Goal: Task Accomplishment & Management: Manage account settings

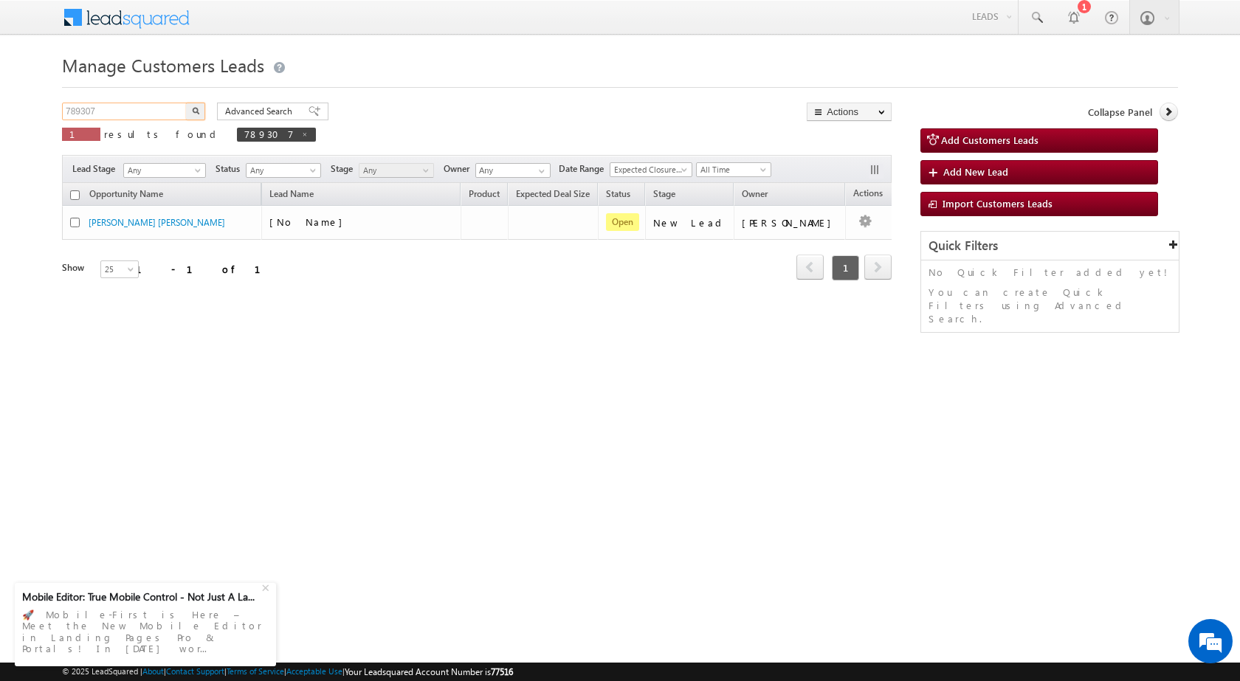
drag, startPoint x: 124, startPoint y: 114, endPoint x: 1, endPoint y: 117, distance: 122.5
click at [1, 117] on body "Menu [PERSON_NAME] sitar a6@ks erve." at bounding box center [620, 209] width 1240 height 418
paste input "90879"
type input "790879"
click at [197, 110] on img "button" at bounding box center [195, 110] width 7 height 7
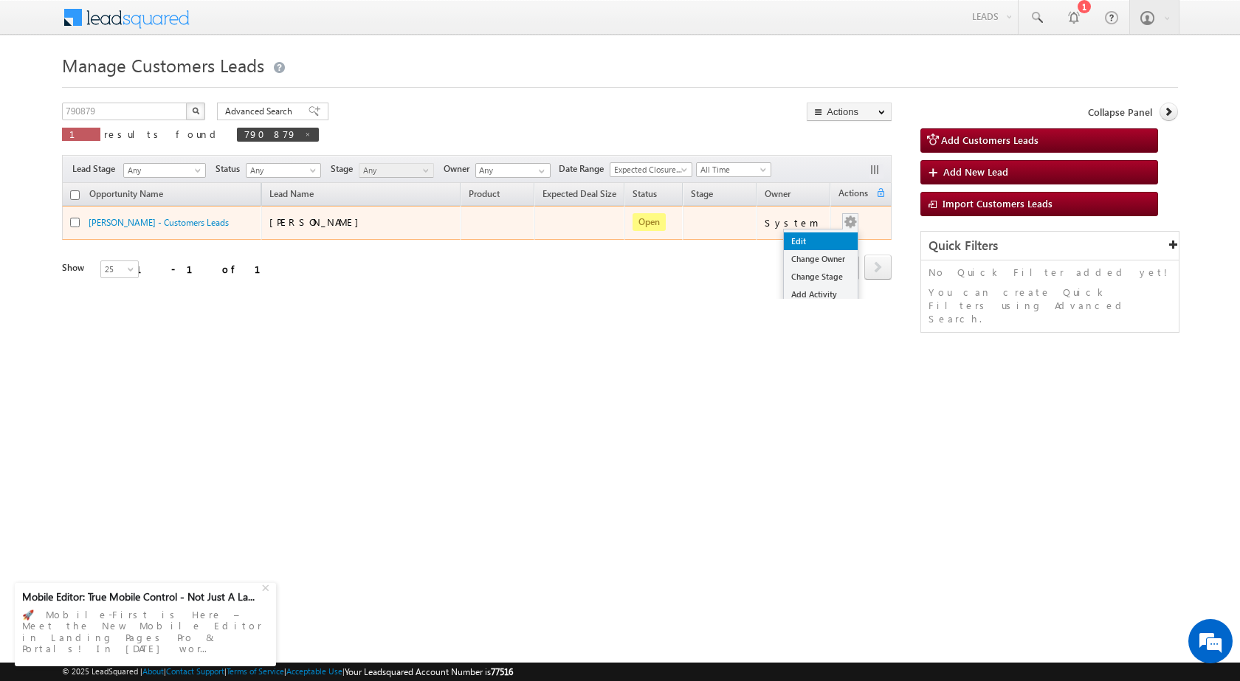
click at [820, 233] on link "Edit" at bounding box center [821, 241] width 74 height 18
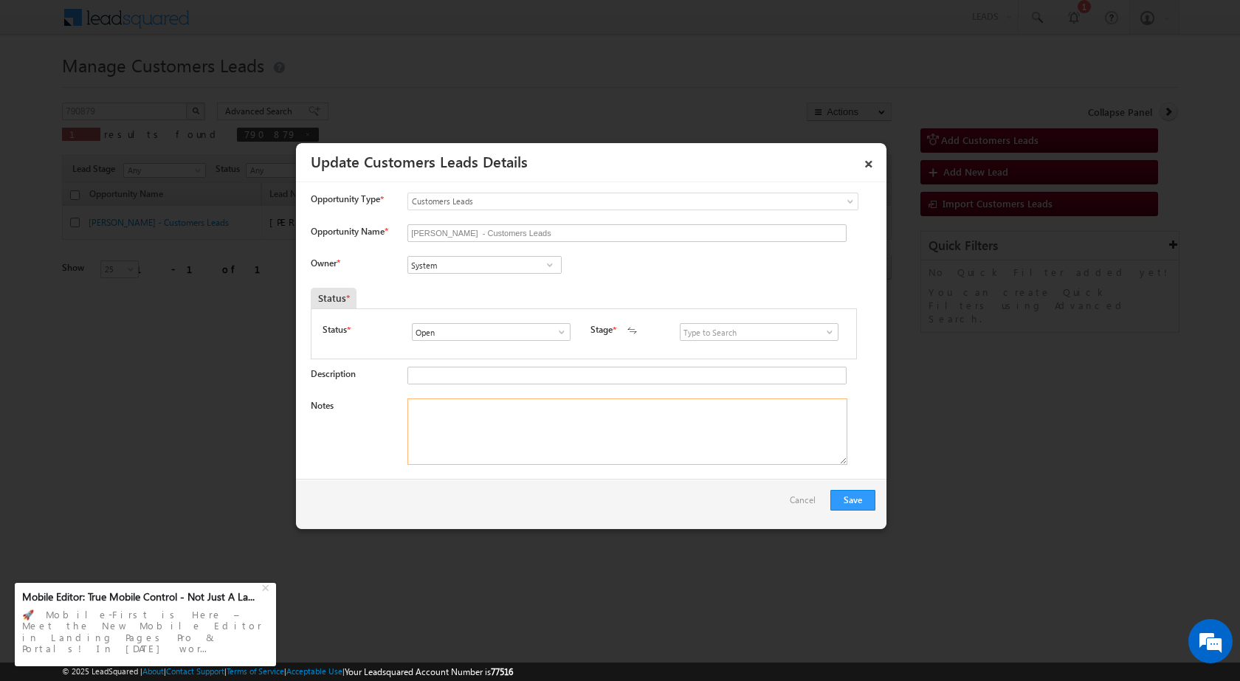
click at [550, 437] on textarea "Notes" at bounding box center [627, 432] width 440 height 66
paste textarea "790879 / [PERSON_NAME] / 8923638351 / P + C / AGRA TO 283101 / PLOT VALUE 4.5 L…"
type textarea "790879 / [PERSON_NAME] / 8923638351 / P + C / AGRA TO 283101 / PLOT VALUE 4.5 L…"
click at [554, 266] on span at bounding box center [549, 265] width 15 height 12
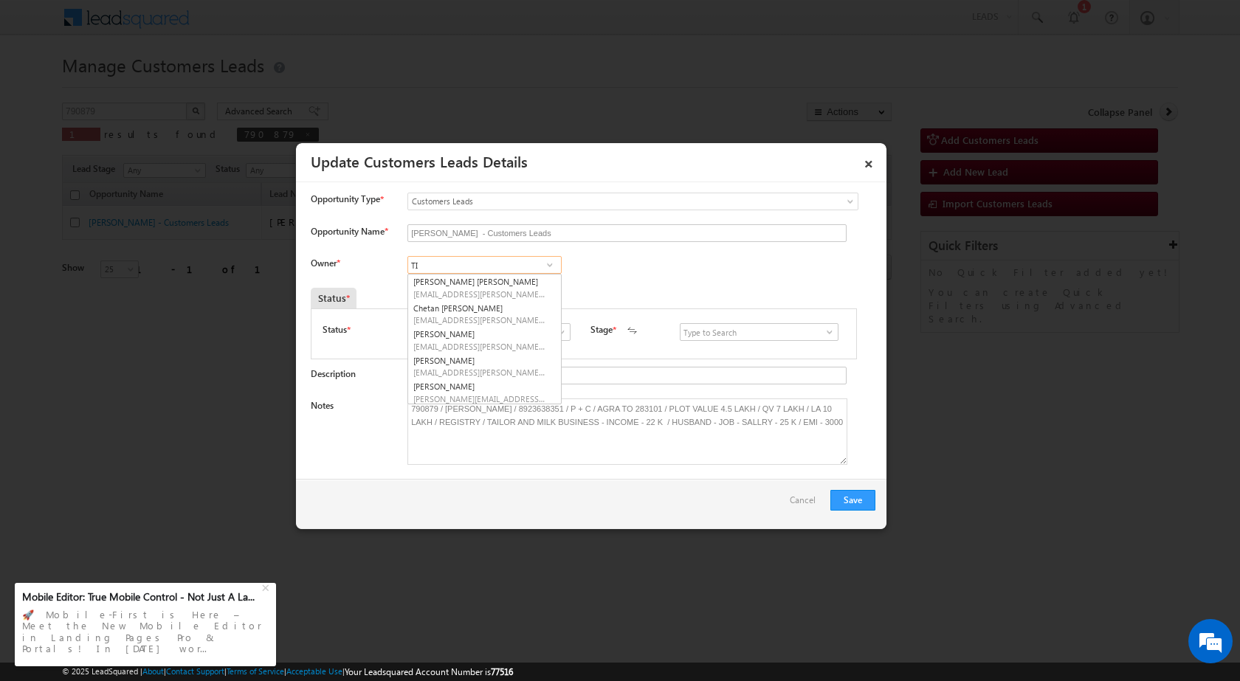
type input "T"
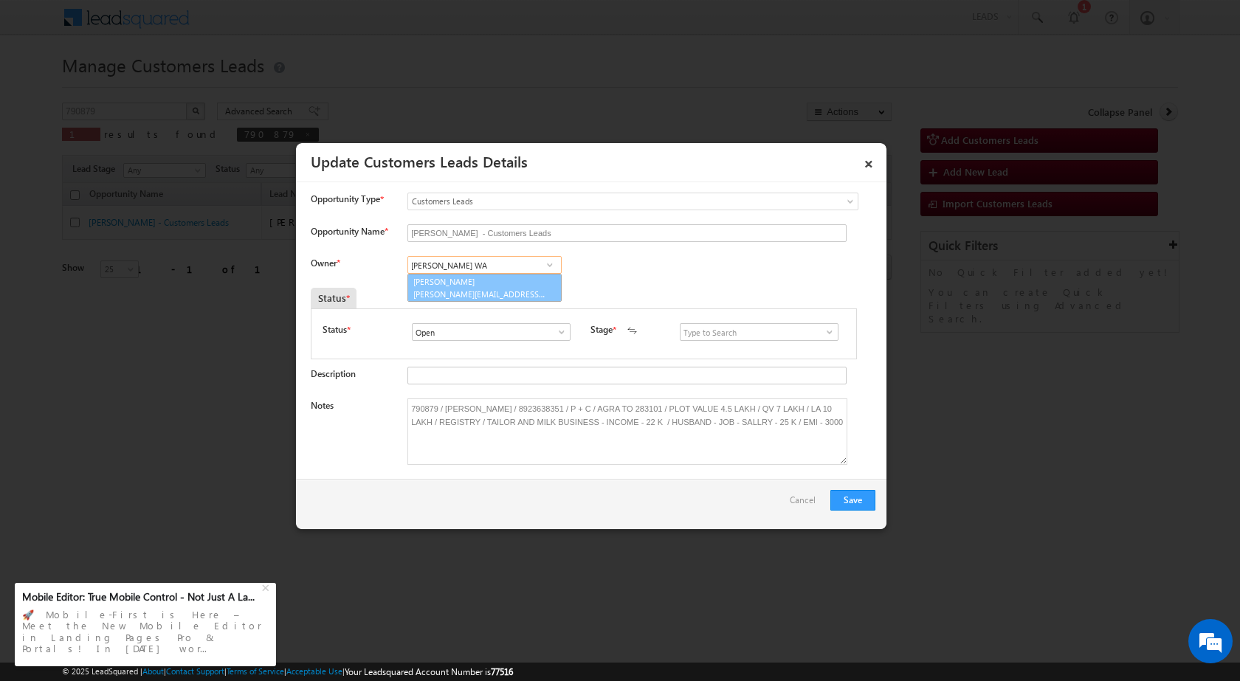
click at [504, 285] on link "[PERSON_NAME] [PERSON_NAME][EMAIL_ADDRESS][PERSON_NAME][DOMAIN_NAME]" at bounding box center [484, 288] width 154 height 28
type input "[PERSON_NAME]"
click at [822, 336] on span at bounding box center [829, 332] width 15 height 12
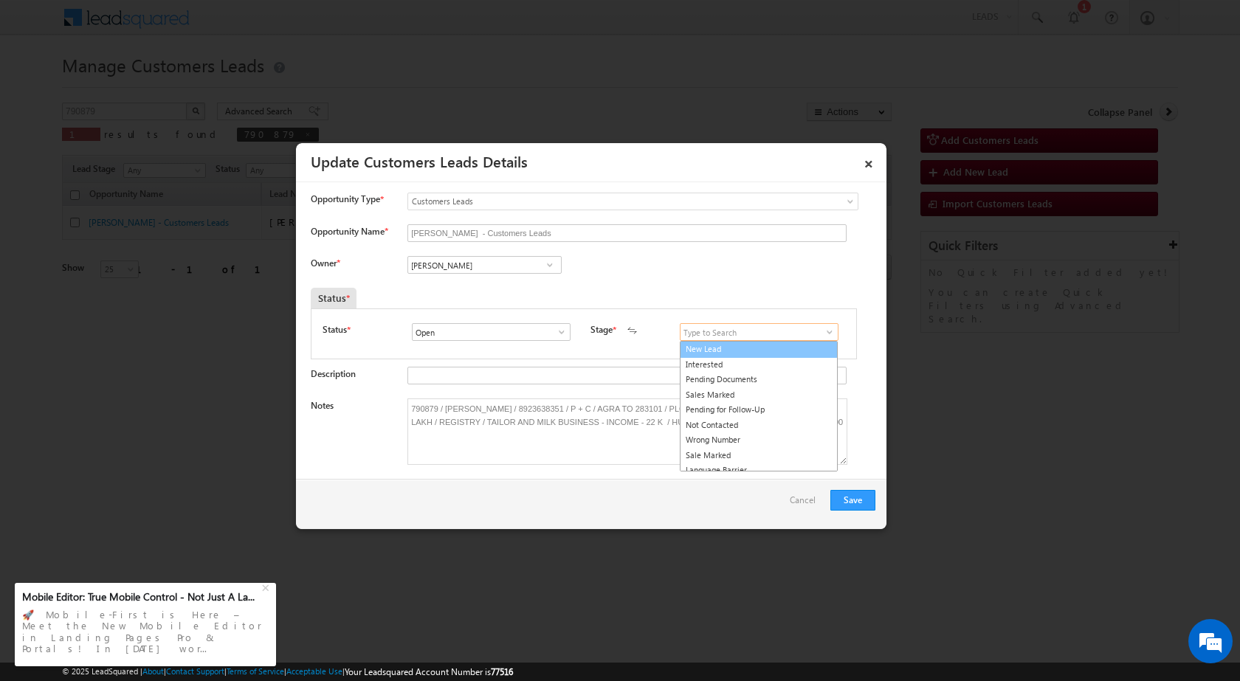
click at [790, 346] on link "New Lead" at bounding box center [759, 349] width 158 height 17
type input "New Lead"
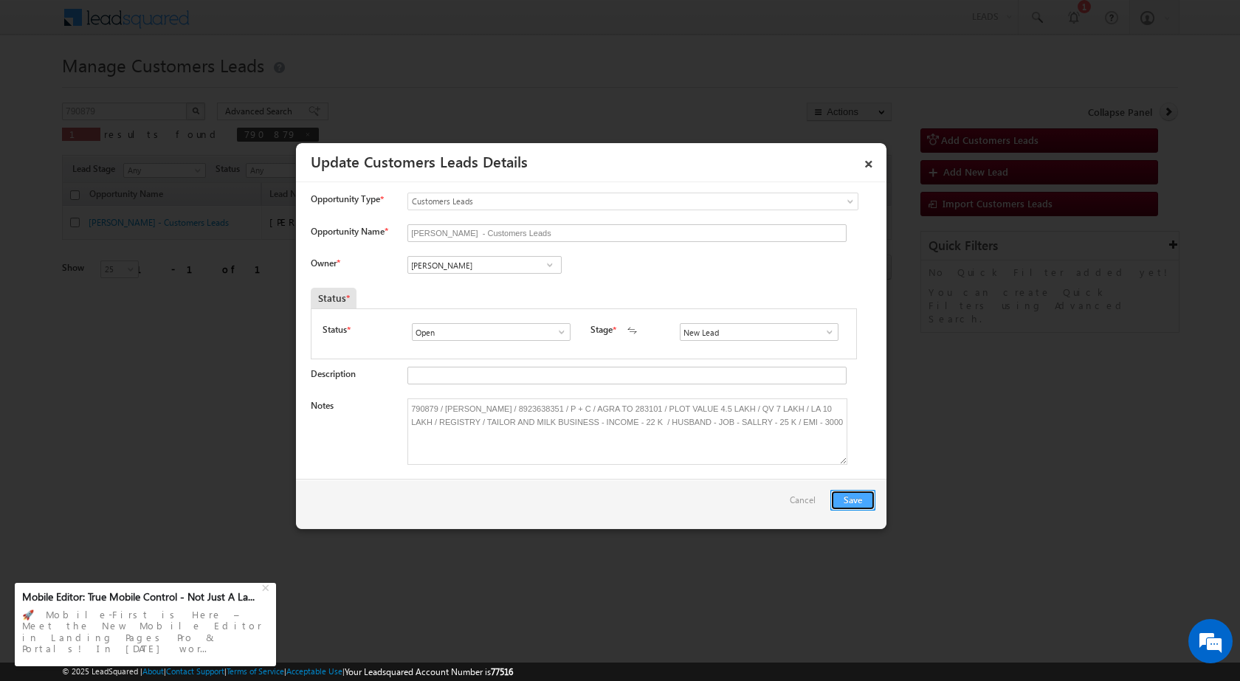
click at [859, 502] on button "Save" at bounding box center [852, 500] width 45 height 21
